Goal: Transaction & Acquisition: Obtain resource

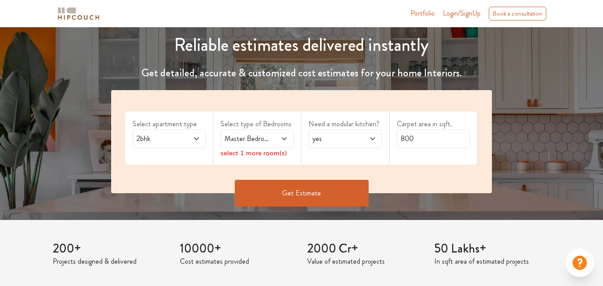
scroll to position [134, 0]
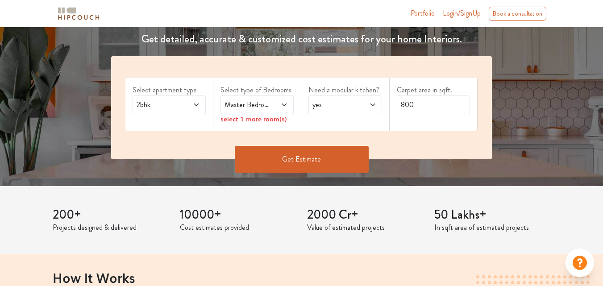
click at [196, 106] on icon at bounding box center [196, 104] width 7 height 7
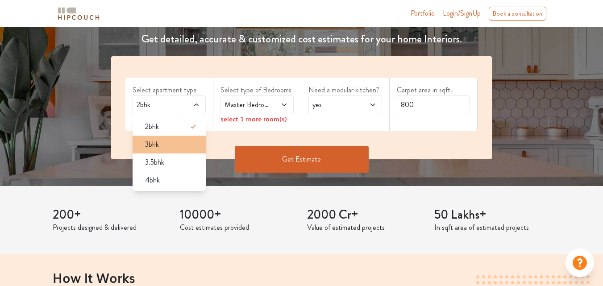
click at [183, 148] on div "3bhk" at bounding box center [172, 144] width 68 height 11
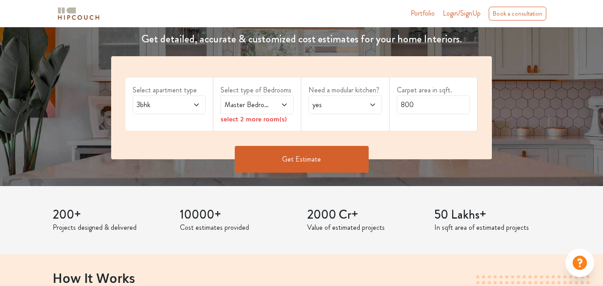
click at [280, 104] on span at bounding box center [280, 105] width 16 height 11
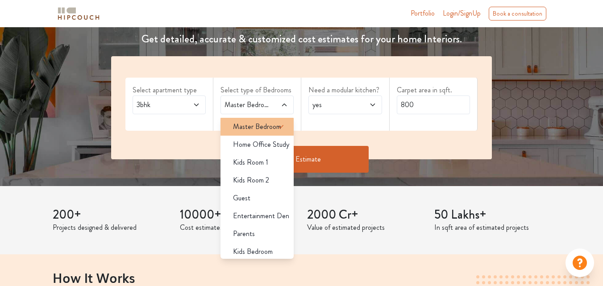
click at [276, 122] on icon at bounding box center [281, 126] width 11 height 11
click at [262, 127] on span "Master Bedroom" at bounding box center [257, 126] width 48 height 11
click at [256, 124] on span "Master Bedroom" at bounding box center [257, 126] width 48 height 11
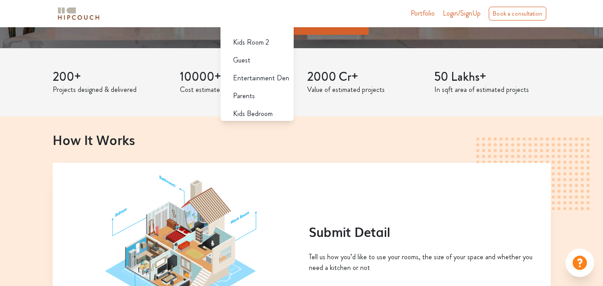
scroll to position [223, 0]
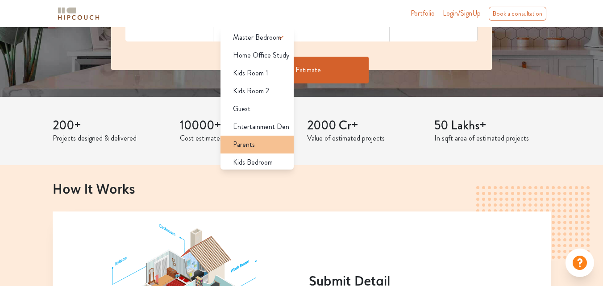
click at [263, 145] on div "Parents" at bounding box center [260, 144] width 68 height 11
click at [253, 140] on span "Parents" at bounding box center [244, 144] width 22 height 11
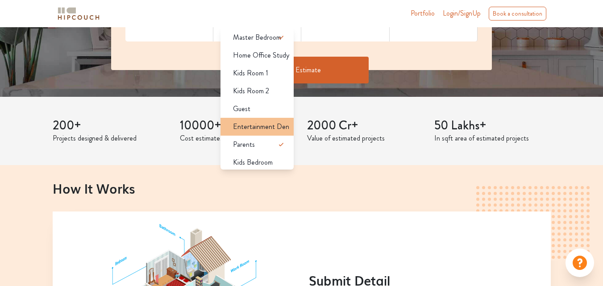
click at [257, 127] on span "Entertainment Den" at bounding box center [261, 126] width 56 height 11
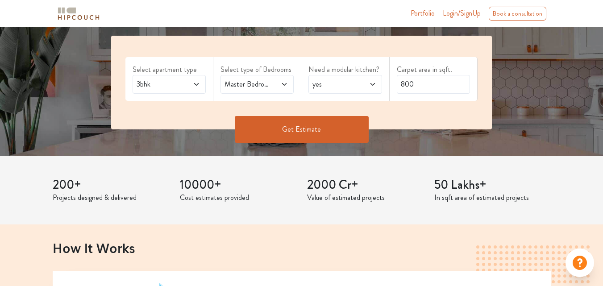
scroll to position [89, 0]
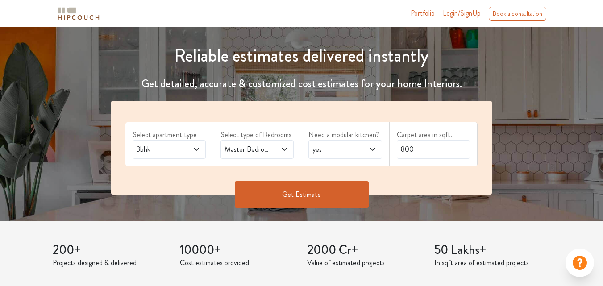
click at [256, 152] on span "Master Bedroom,Entertainment Den,Parents" at bounding box center [247, 149] width 49 height 11
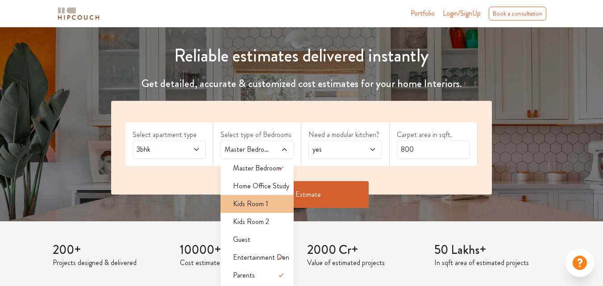
scroll to position [0, 0]
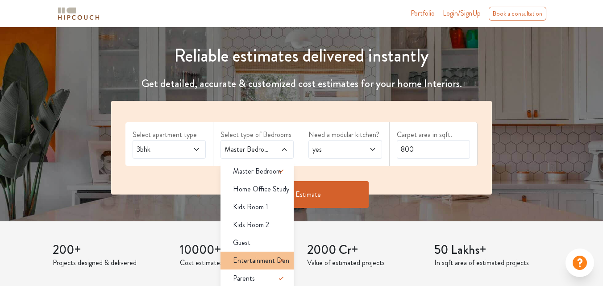
click at [269, 261] on span "Entertainment Den" at bounding box center [261, 260] width 56 height 11
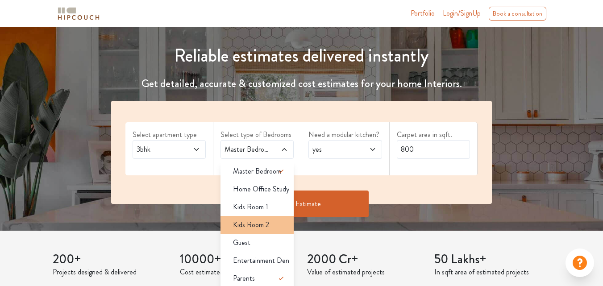
scroll to position [3, 0]
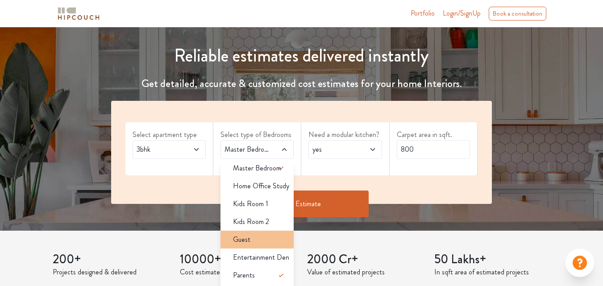
click at [258, 236] on div "Guest" at bounding box center [260, 239] width 68 height 11
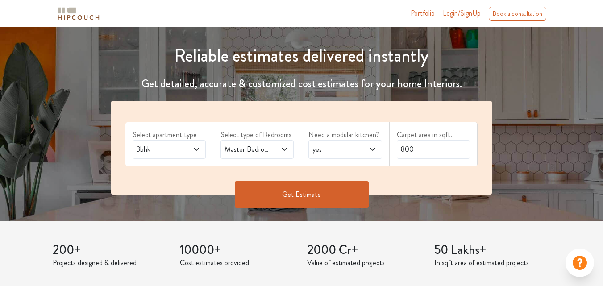
click at [333, 153] on span "yes" at bounding box center [335, 149] width 49 height 11
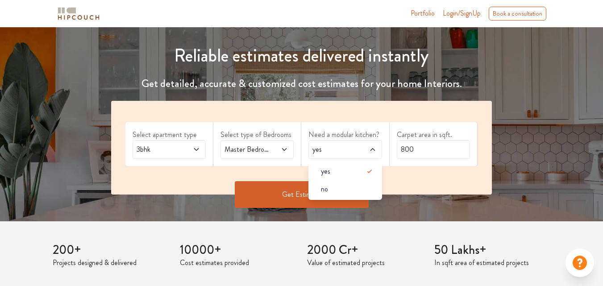
click at [333, 153] on span "yes" at bounding box center [335, 149] width 49 height 11
click at [360, 147] on span at bounding box center [368, 149] width 16 height 11
click at [408, 150] on input "800" at bounding box center [433, 149] width 73 height 19
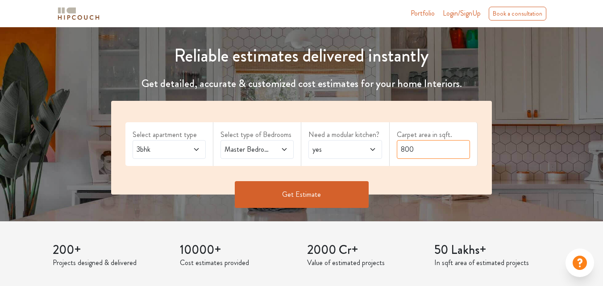
drag, startPoint x: 404, startPoint y: 150, endPoint x: 391, endPoint y: 151, distance: 13.0
click at [391, 151] on div "Carpet area in sqft. 800" at bounding box center [434, 144] width 88 height 44
type input "2300"
click at [339, 192] on button "Get Estimate" at bounding box center [302, 194] width 134 height 27
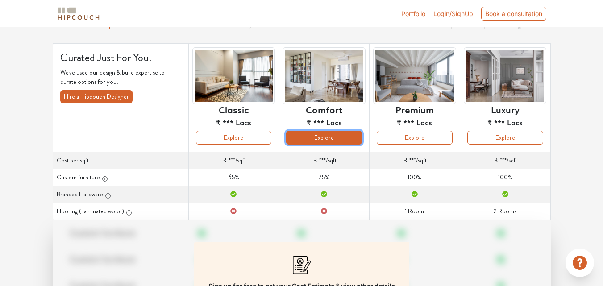
click at [328, 139] on button "Explore" at bounding box center [324, 138] width 76 height 14
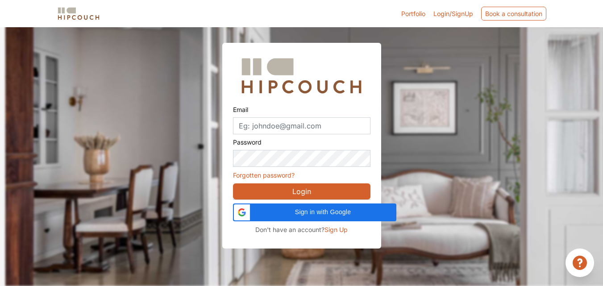
scroll to position [27, 0]
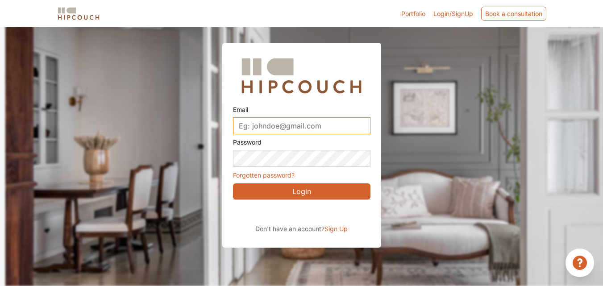
click at [307, 129] on input "Email" at bounding box center [301, 125] width 137 height 17
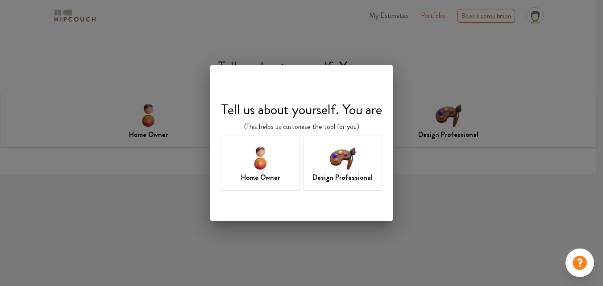
click at [256, 174] on h7 "Home Owner" at bounding box center [260, 177] width 39 height 11
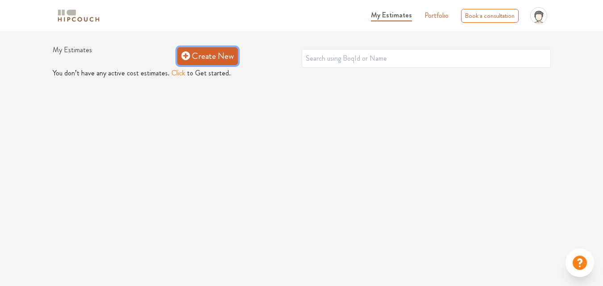
click at [214, 60] on link "Create New" at bounding box center [207, 56] width 61 height 18
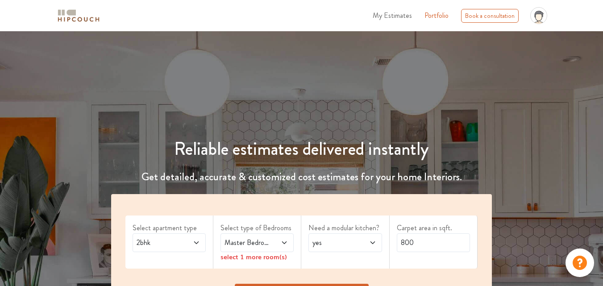
scroll to position [134, 0]
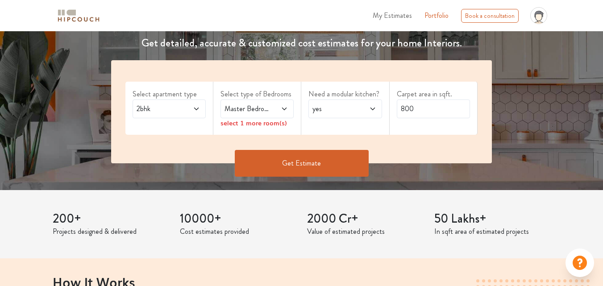
click at [186, 109] on span at bounding box center [192, 109] width 16 height 11
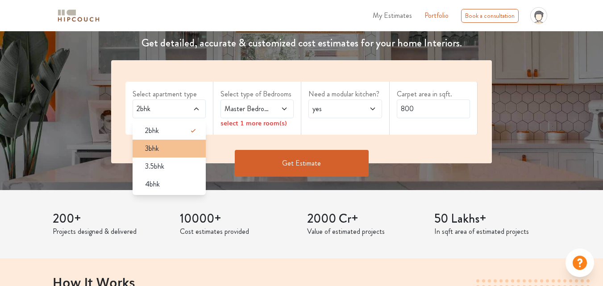
click at [163, 154] on li "3bhk" at bounding box center [169, 149] width 73 height 18
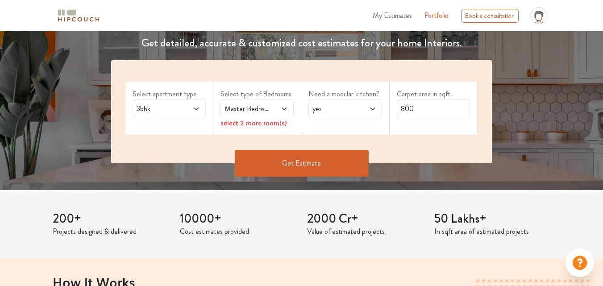
click at [245, 108] on span "Master Bedroom" at bounding box center [247, 109] width 49 height 11
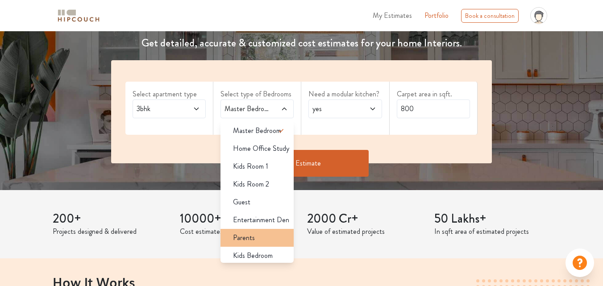
drag, startPoint x: 262, startPoint y: 241, endPoint x: 263, endPoint y: 222, distance: 19.2
click at [262, 240] on div "Parents" at bounding box center [260, 238] width 68 height 11
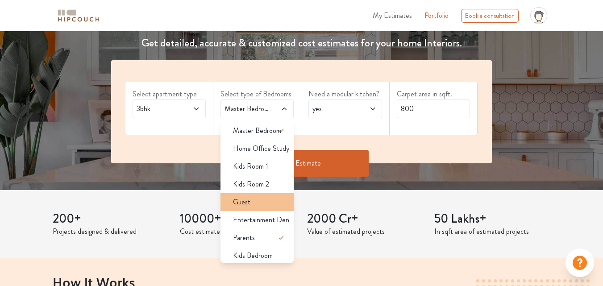
click at [262, 208] on li "Guest" at bounding box center [257, 202] width 73 height 18
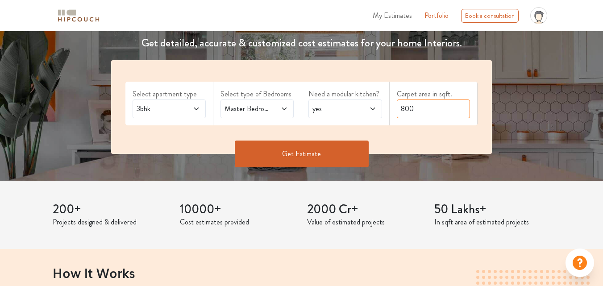
drag, startPoint x: 404, startPoint y: 108, endPoint x: 386, endPoint y: 108, distance: 18.7
click at [386, 108] on div "Select apartment type 3bhk Select type of Bedrooms Master Bedroom,Guest,Parents…" at bounding box center [301, 107] width 381 height 94
type input "2300"
click at [327, 146] on button "Get Estimate" at bounding box center [302, 154] width 134 height 27
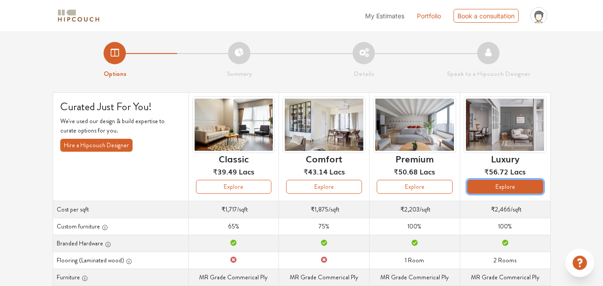
click at [483, 184] on button "Explore" at bounding box center [505, 187] width 76 height 14
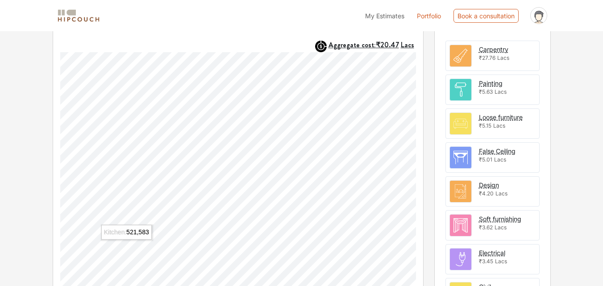
scroll to position [241, 0]
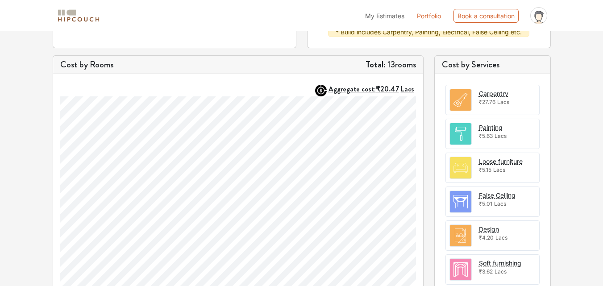
click at [394, 67] on h5 "Total: 13 rooms" at bounding box center [391, 64] width 50 height 11
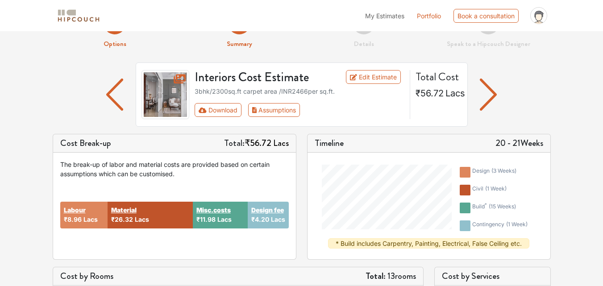
scroll to position [0, 0]
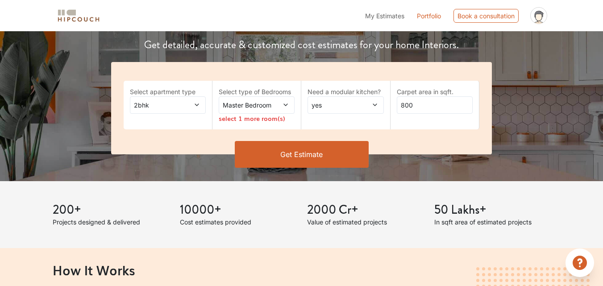
scroll to position [134, 0]
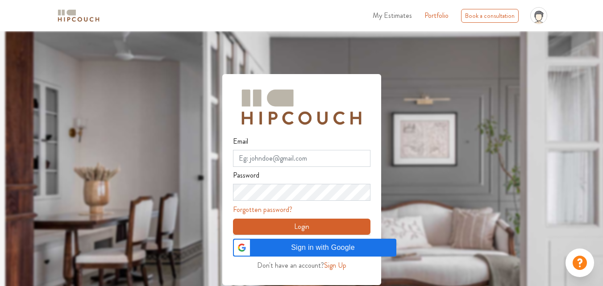
scroll to position [31, 0]
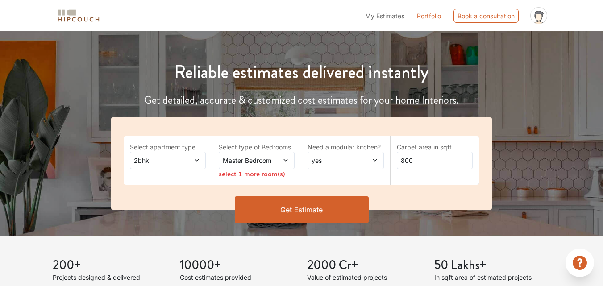
scroll to position [89, 0]
